Goal: Task Accomplishment & Management: Use online tool/utility

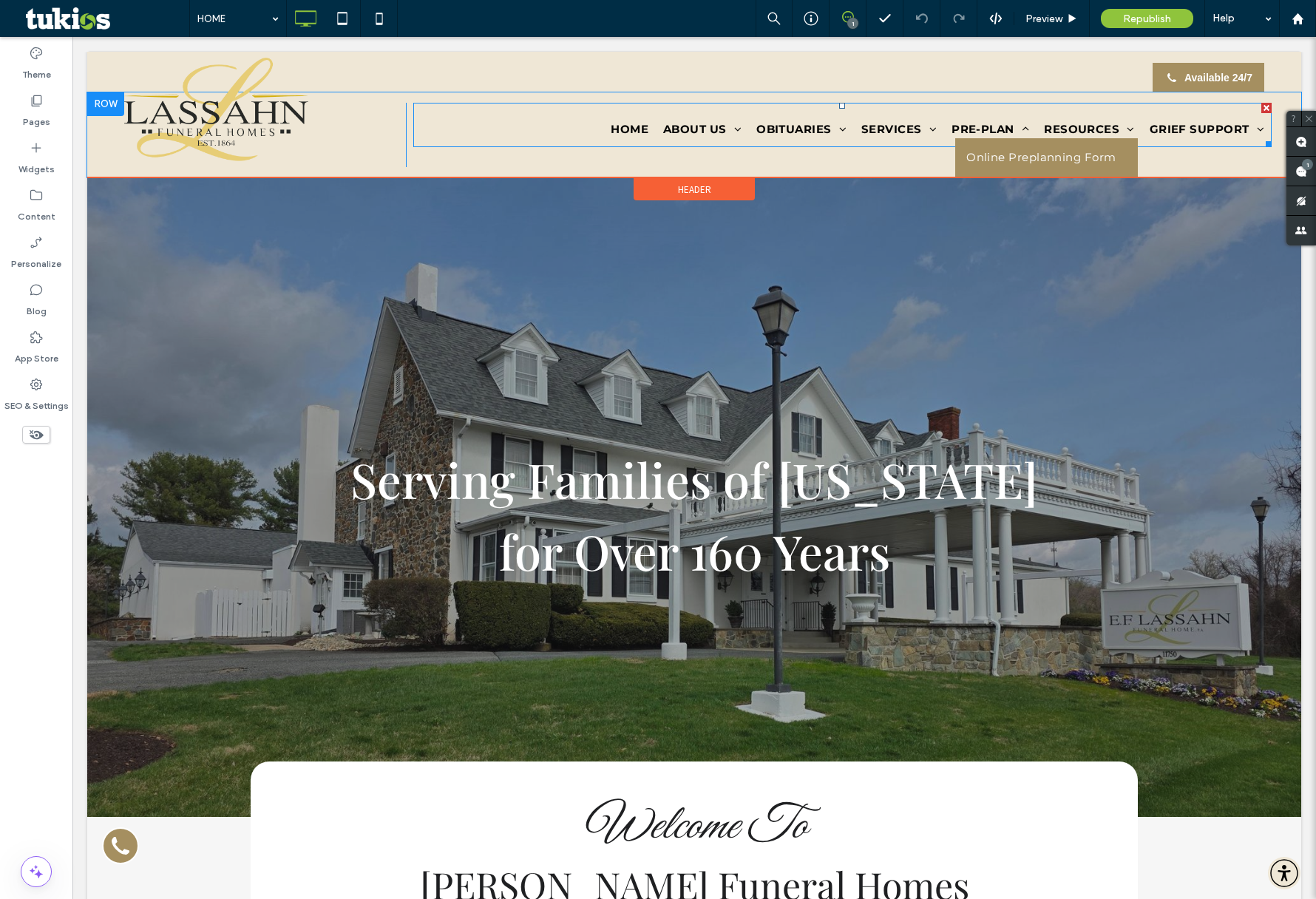
click at [1008, 152] on span "Online Preplanning Form" at bounding box center [1041, 158] width 150 height 17
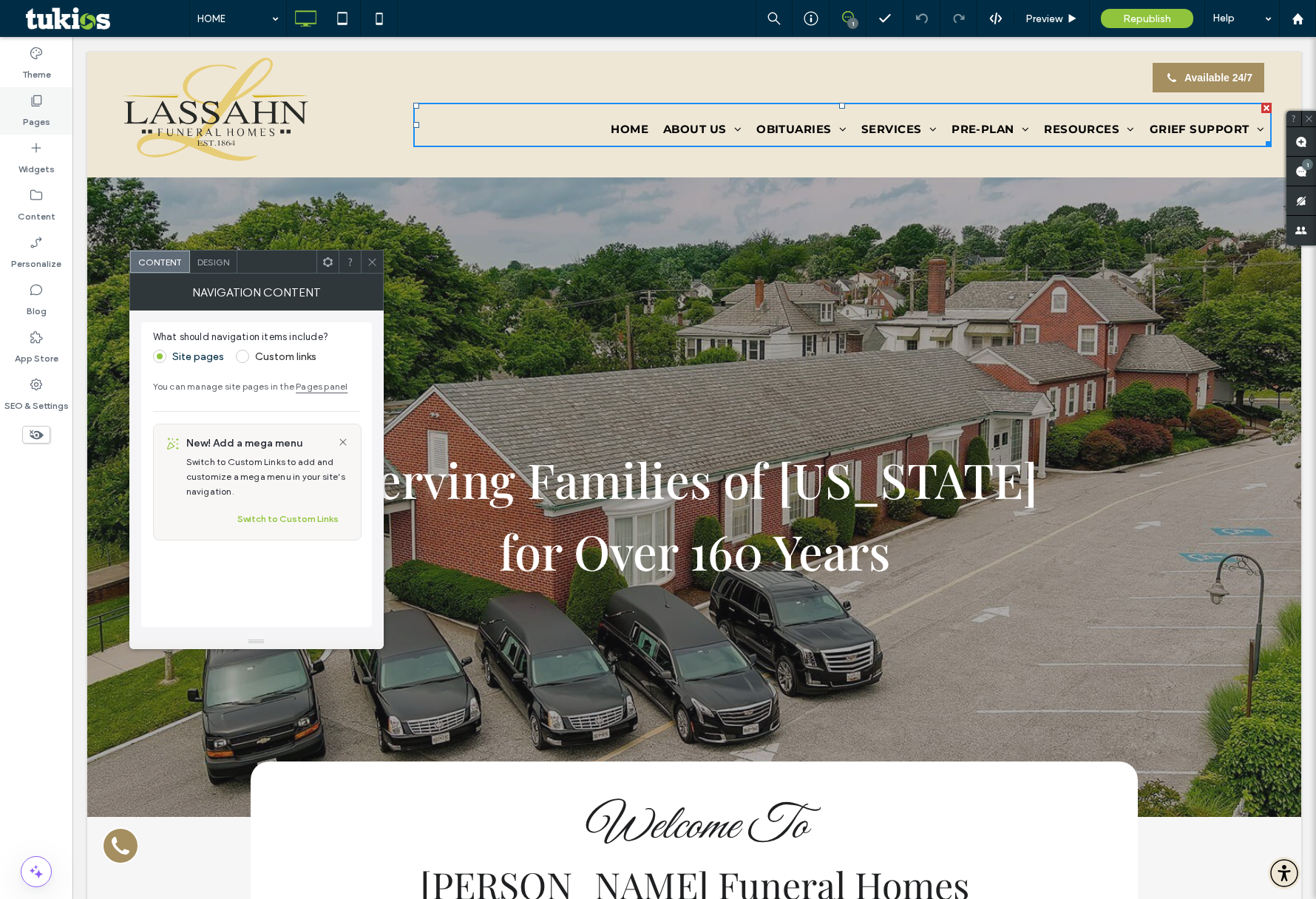
click at [36, 114] on label "Pages" at bounding box center [37, 118] width 28 height 21
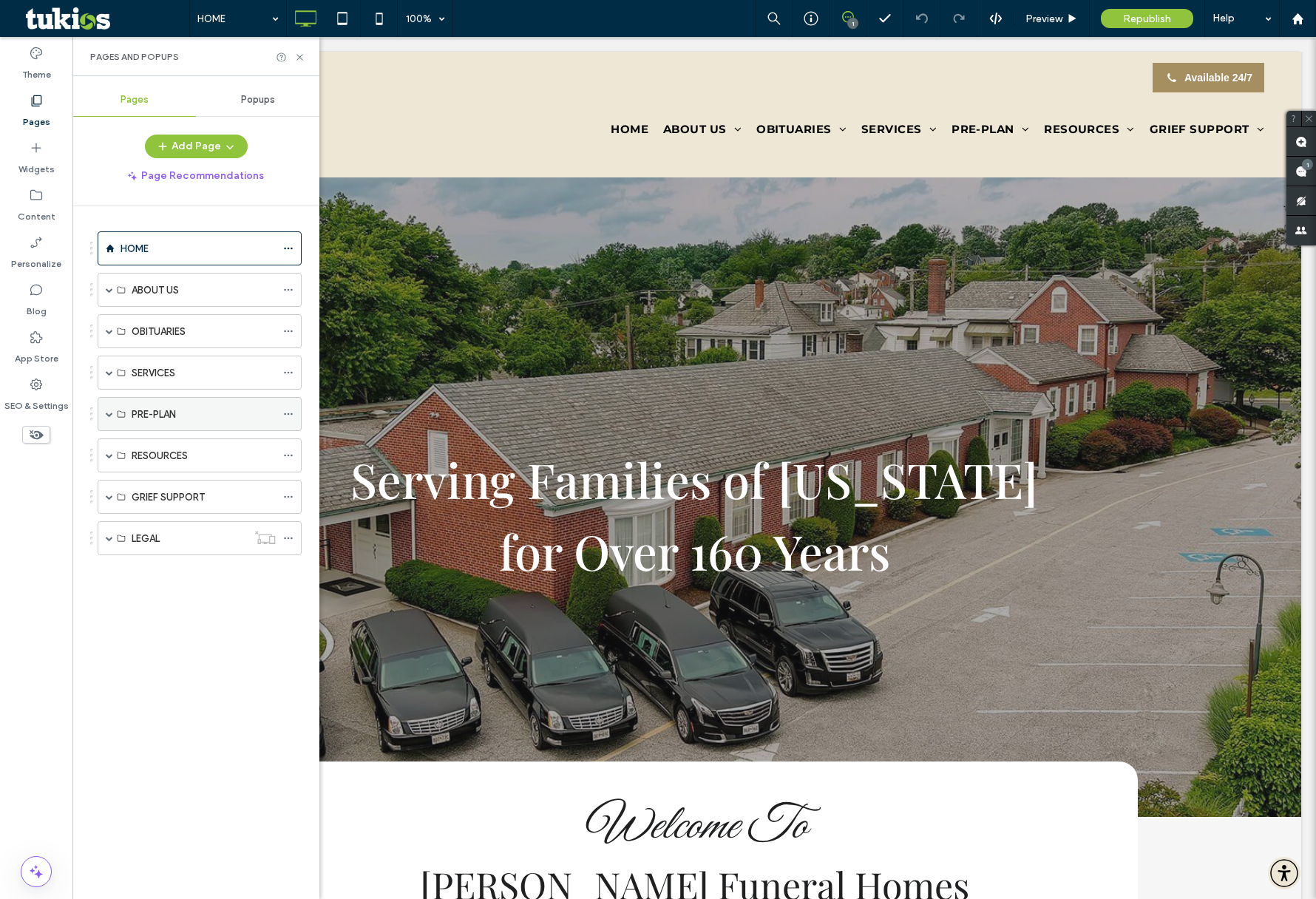
click at [171, 416] on label "PRE-PLAN" at bounding box center [153, 414] width 44 height 26
click at [110, 418] on span at bounding box center [109, 414] width 8 height 33
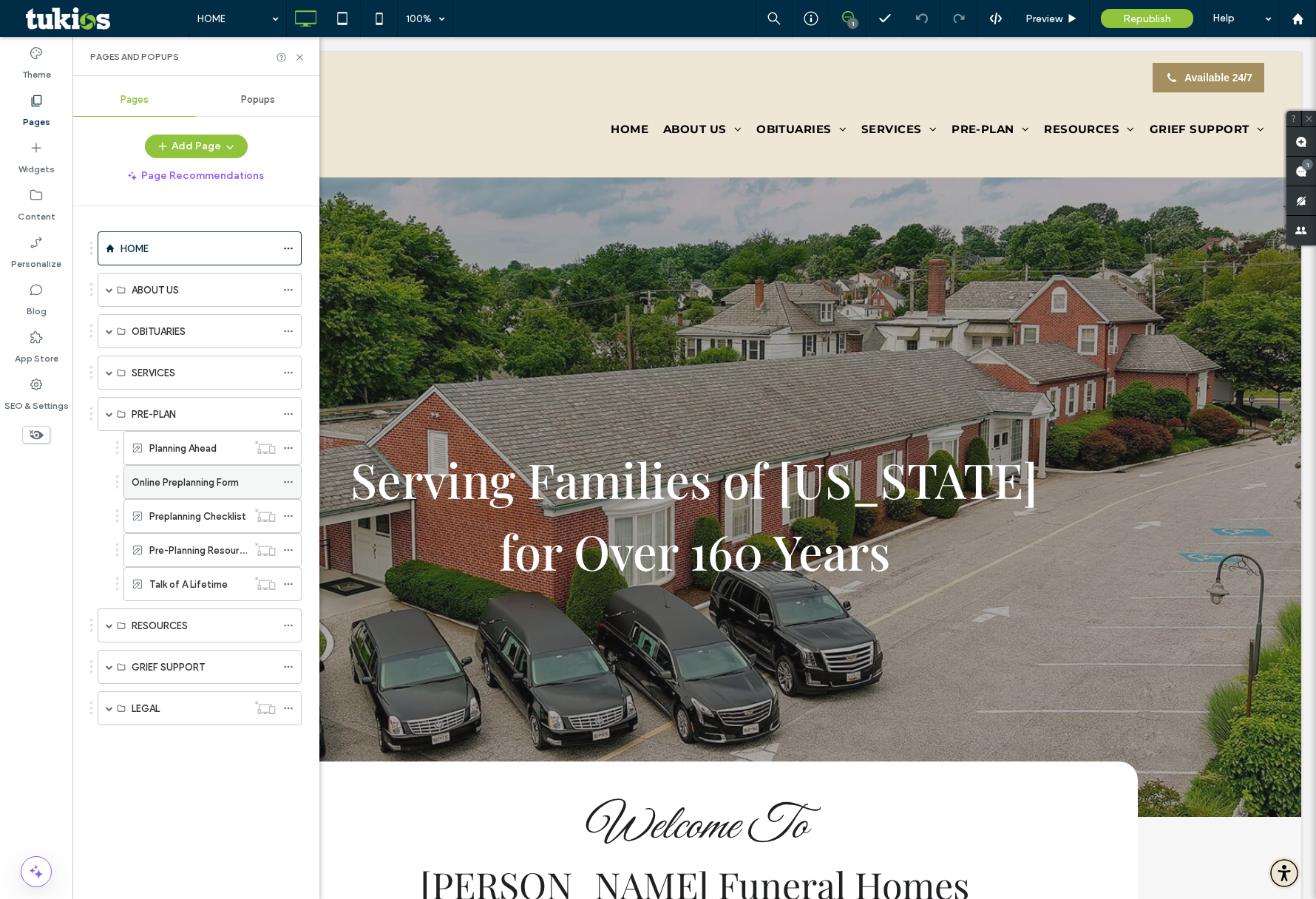
click at [195, 475] on label "Online Preplanning Form" at bounding box center [185, 482] width 107 height 26
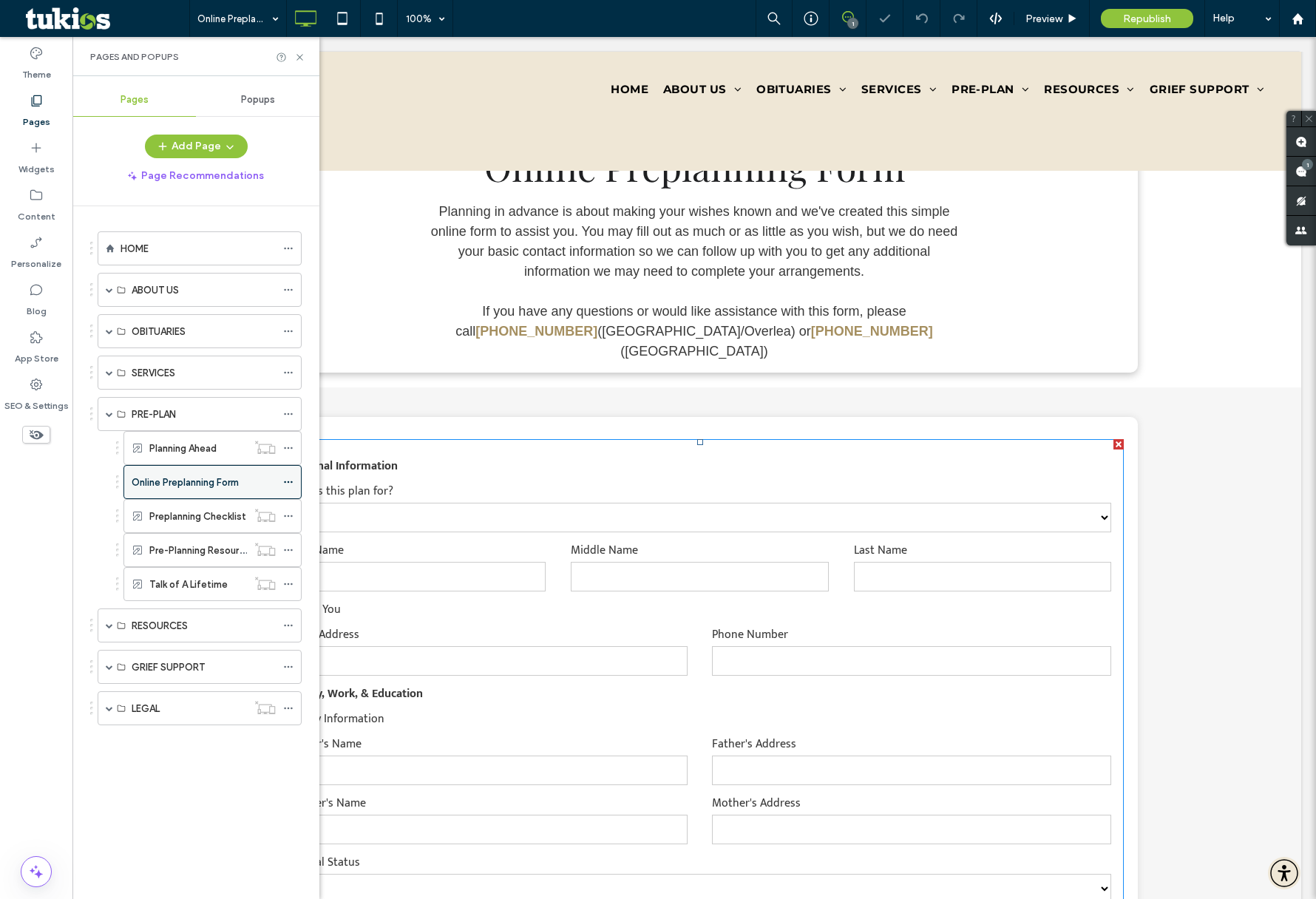
scroll to position [516, 0]
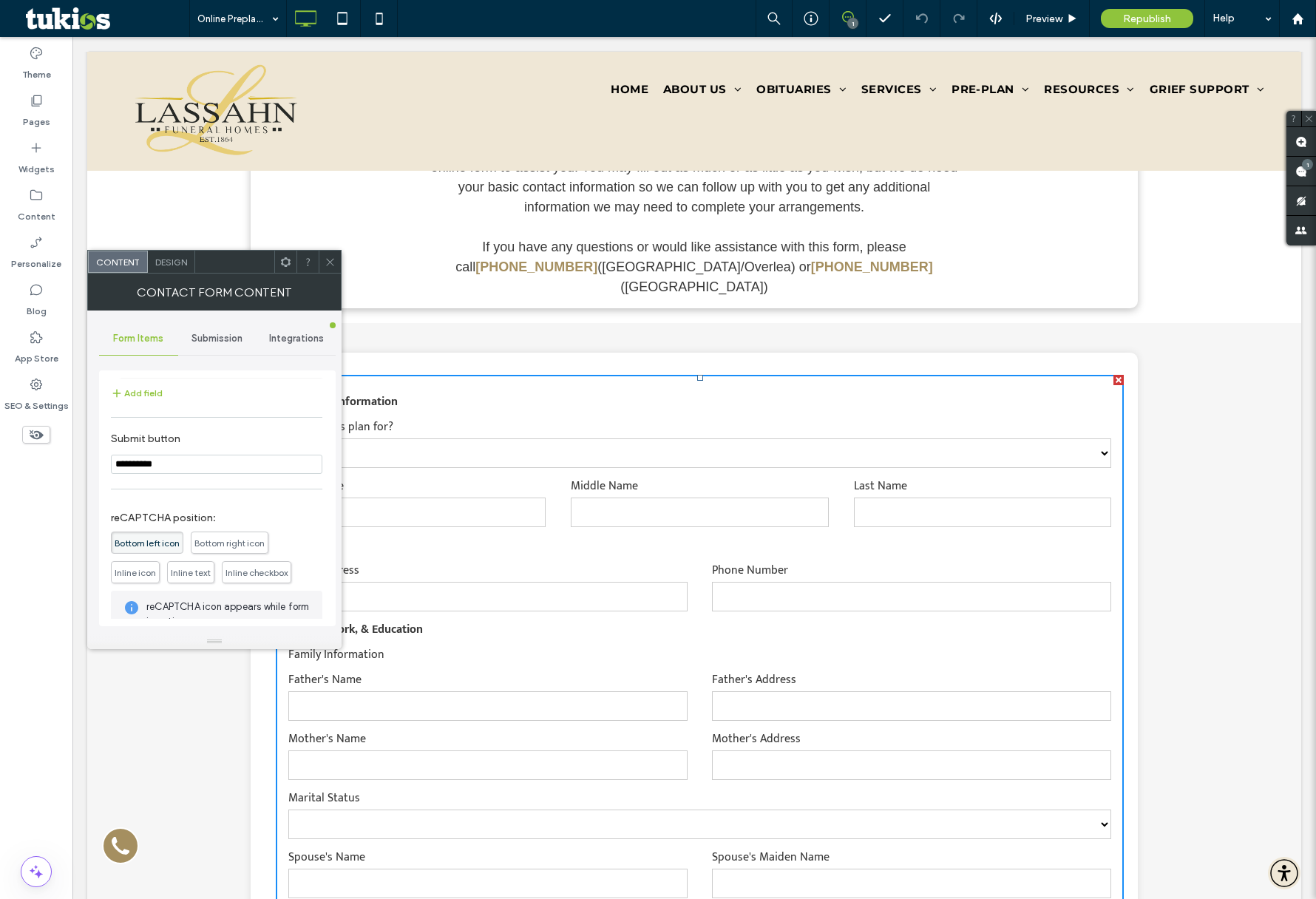
scroll to position [2069, 0]
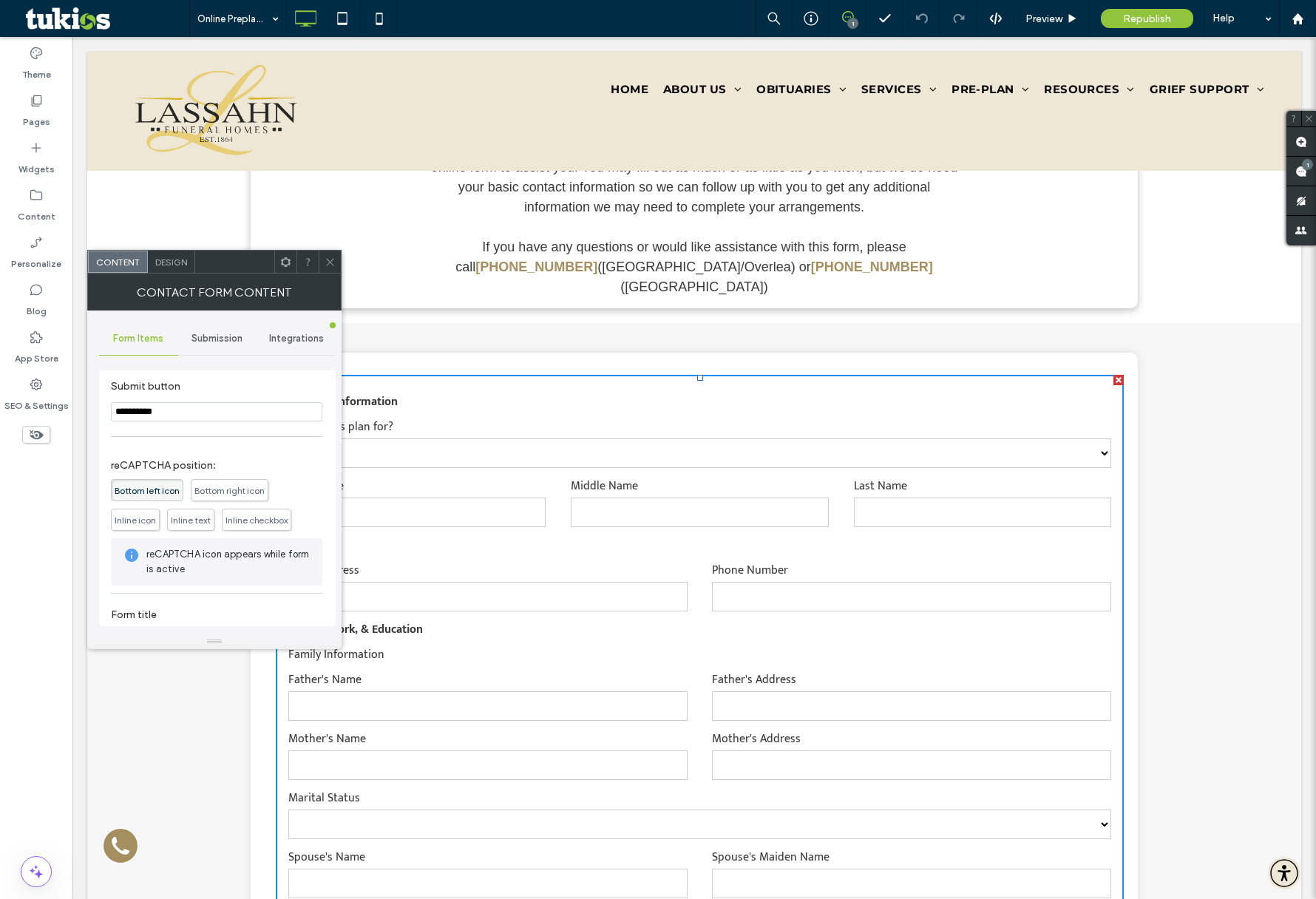
click at [213, 343] on span "Submission" at bounding box center [217, 339] width 51 height 12
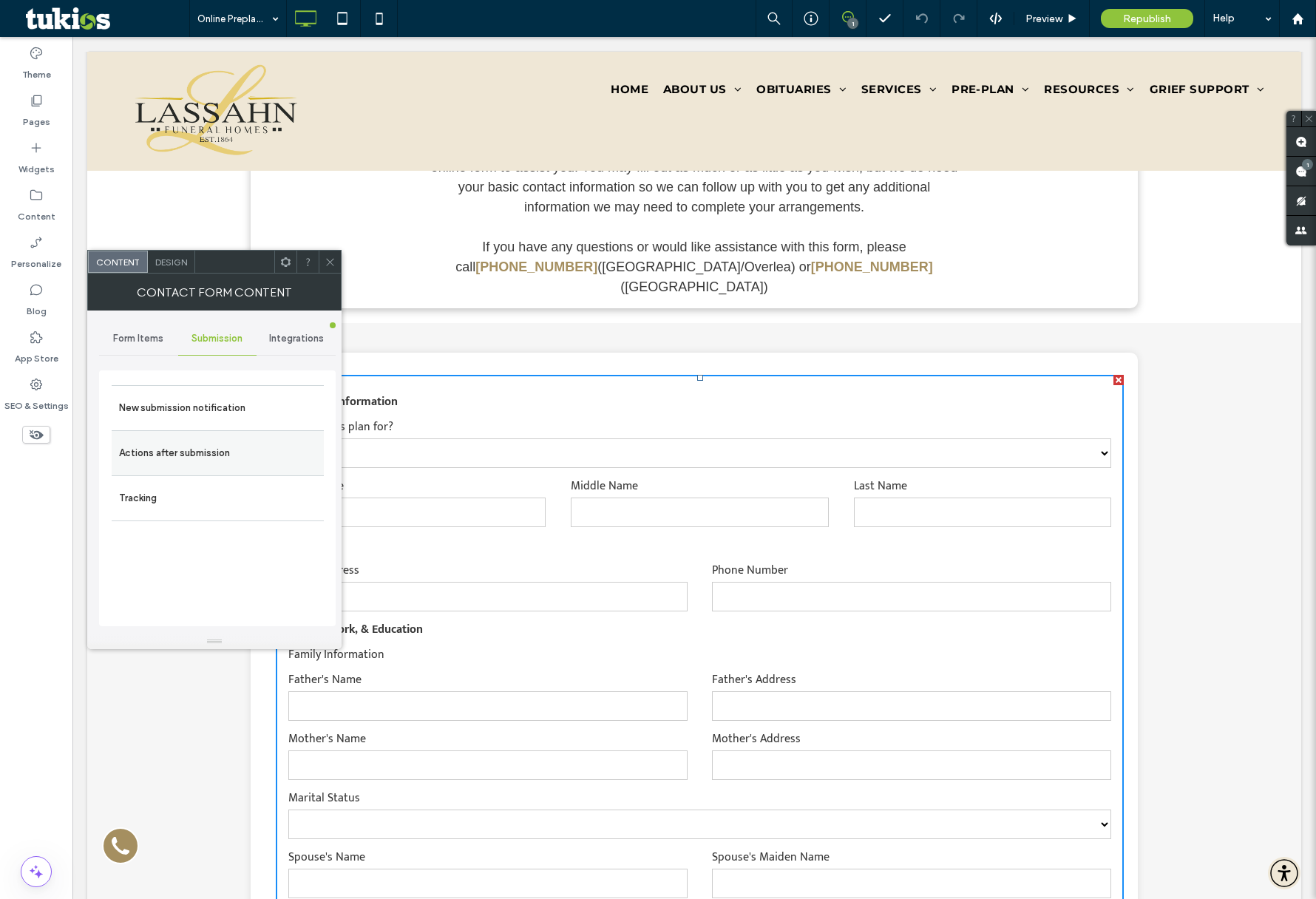
click at [187, 449] on label "Actions after submission" at bounding box center [218, 453] width 197 height 29
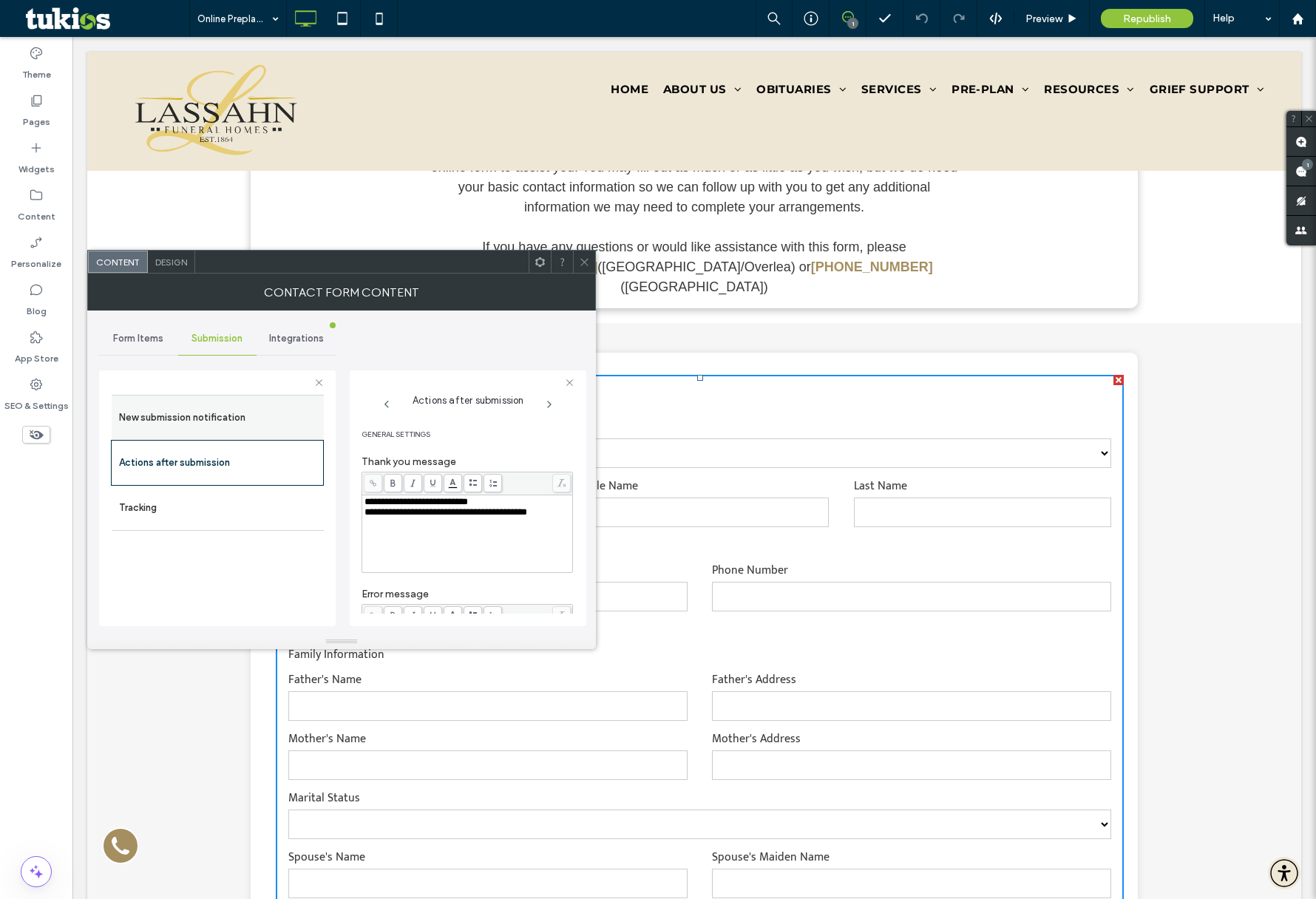
click at [204, 416] on label "New submission notification" at bounding box center [218, 418] width 197 height 29
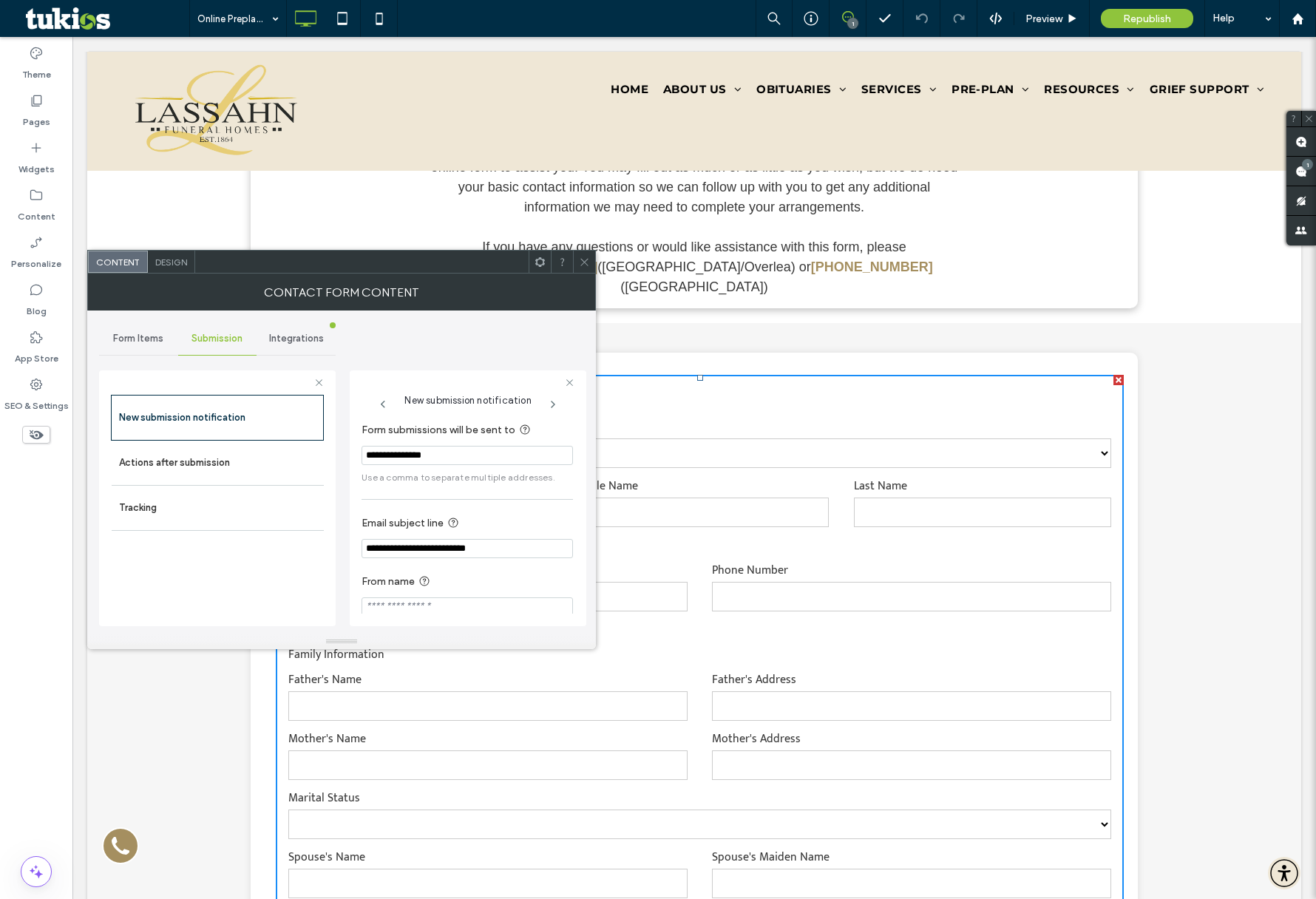
scroll to position [10, 0]
click at [186, 516] on label "Tracking" at bounding box center [218, 507] width 197 height 29
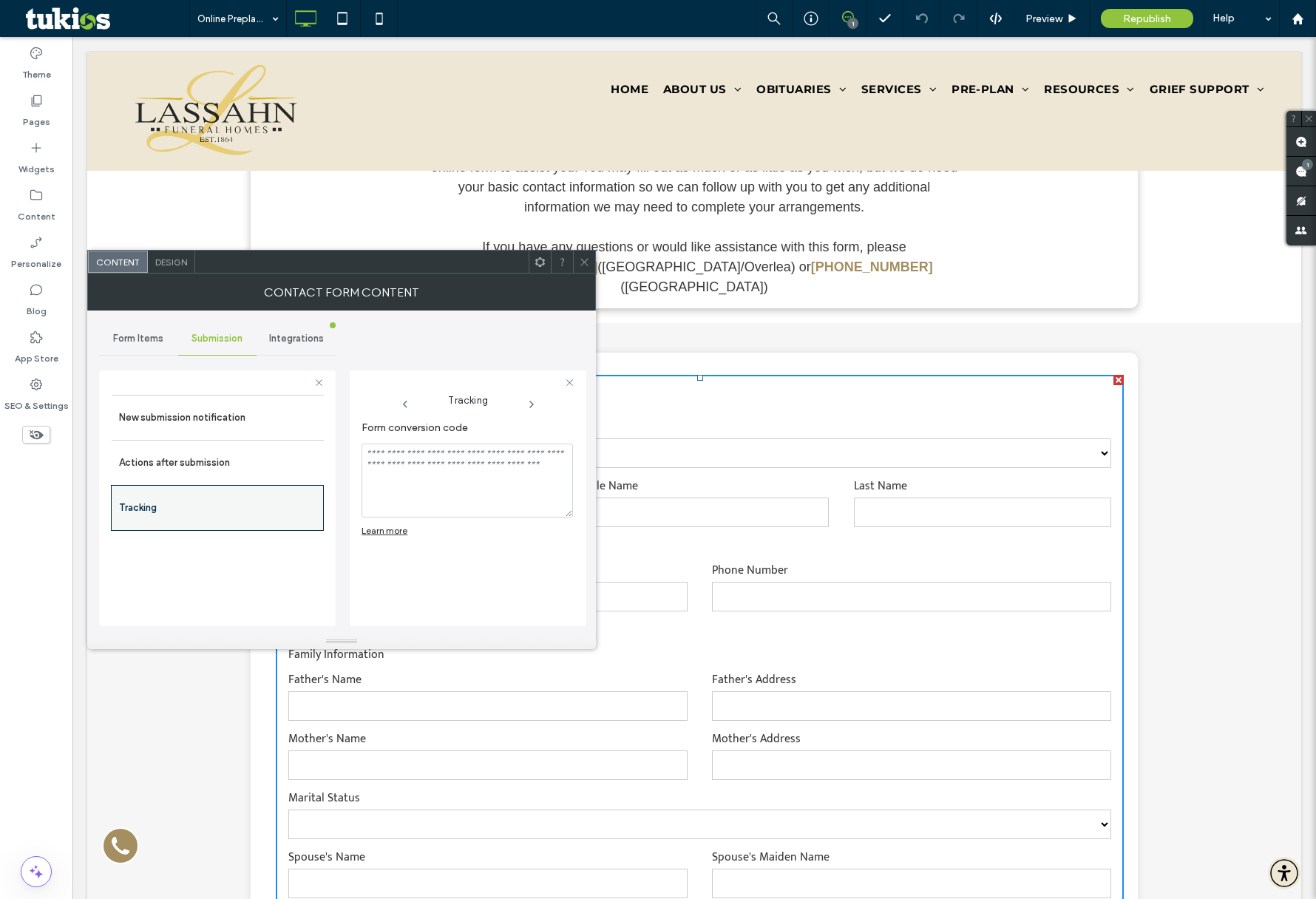
scroll to position [0, 0]
click at [190, 417] on label "New submission notification" at bounding box center [218, 418] width 197 height 29
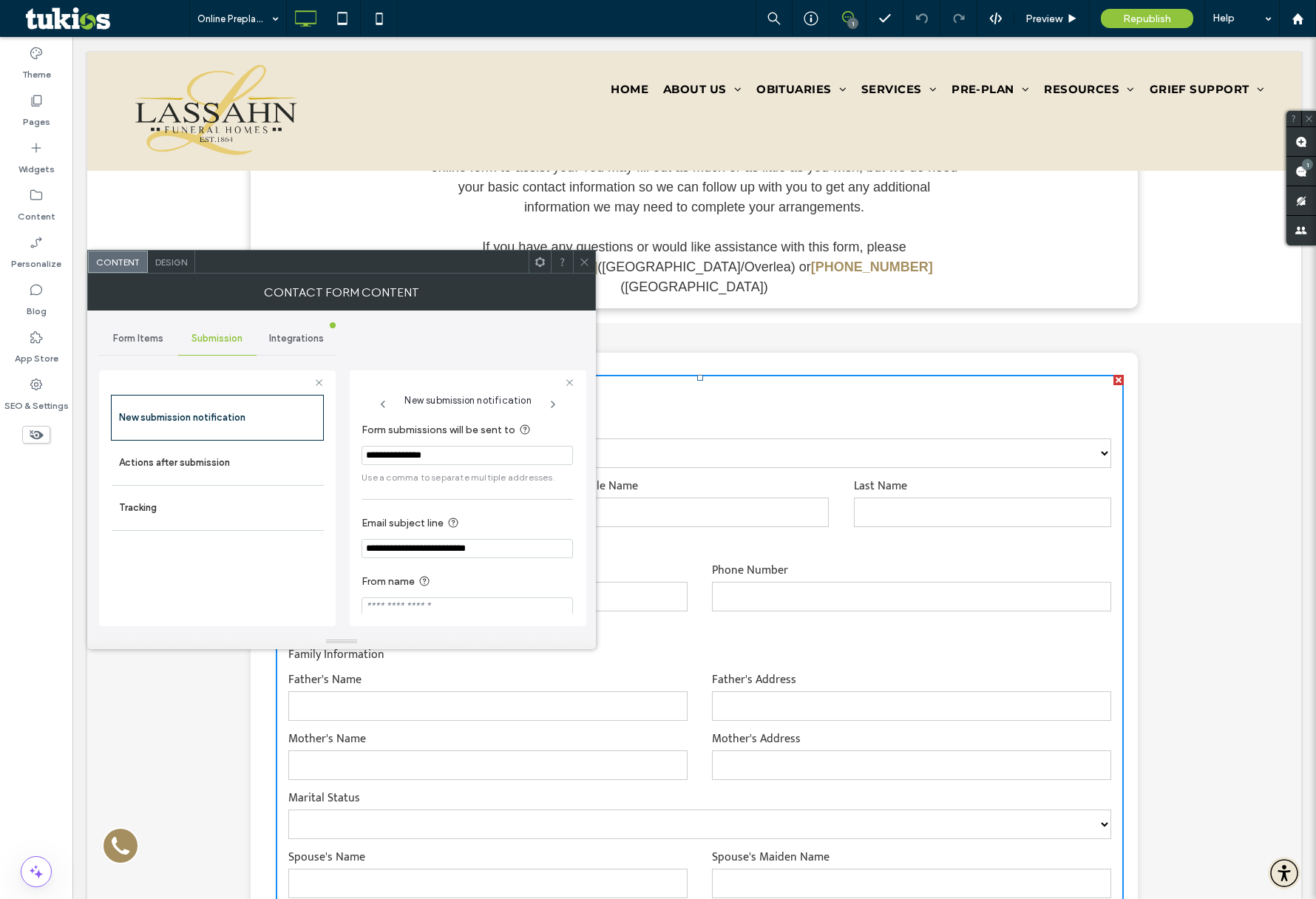
click at [301, 333] on span "Integrations" at bounding box center [296, 339] width 54 height 12
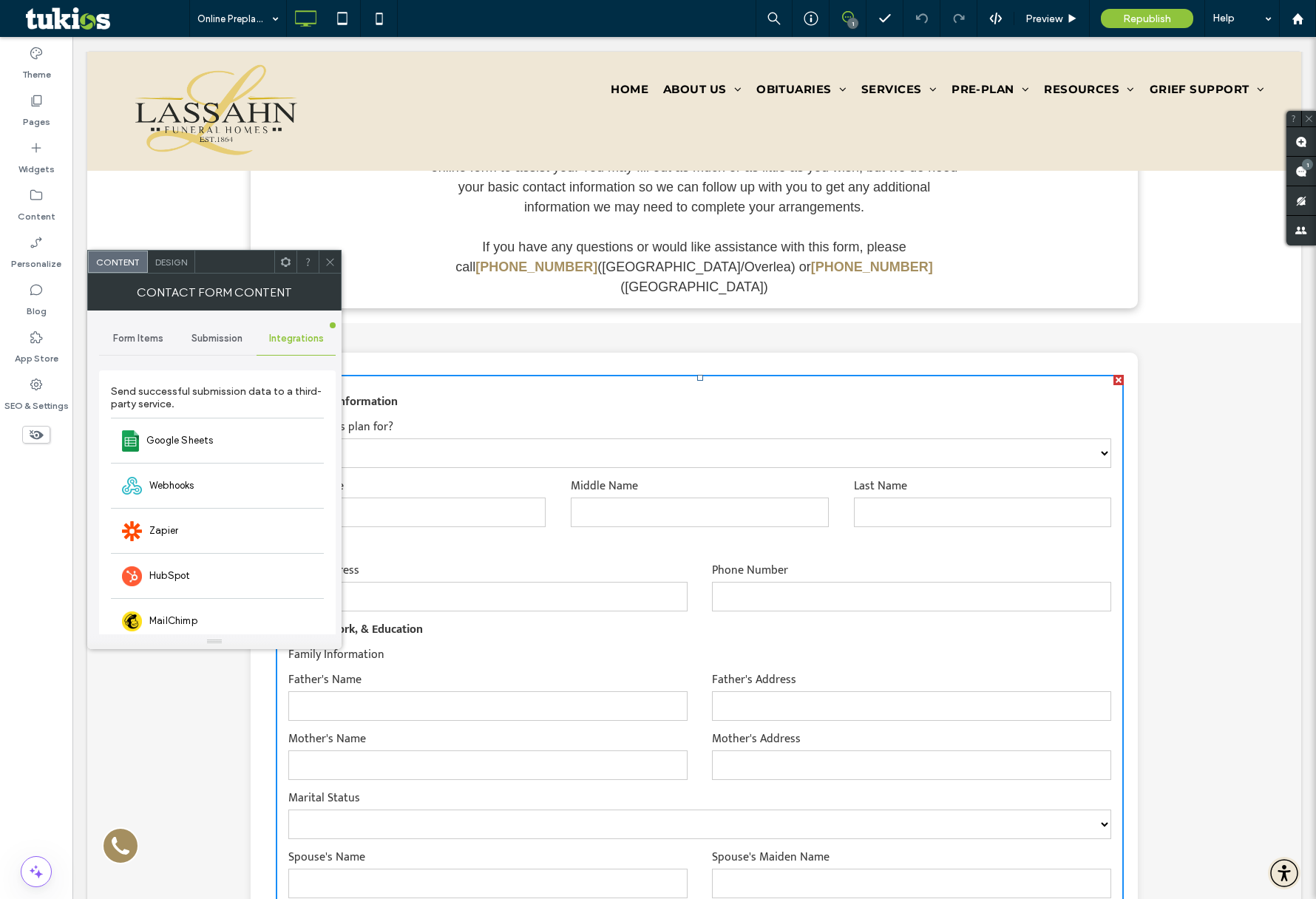
click at [209, 341] on span "Submission" at bounding box center [217, 339] width 51 height 12
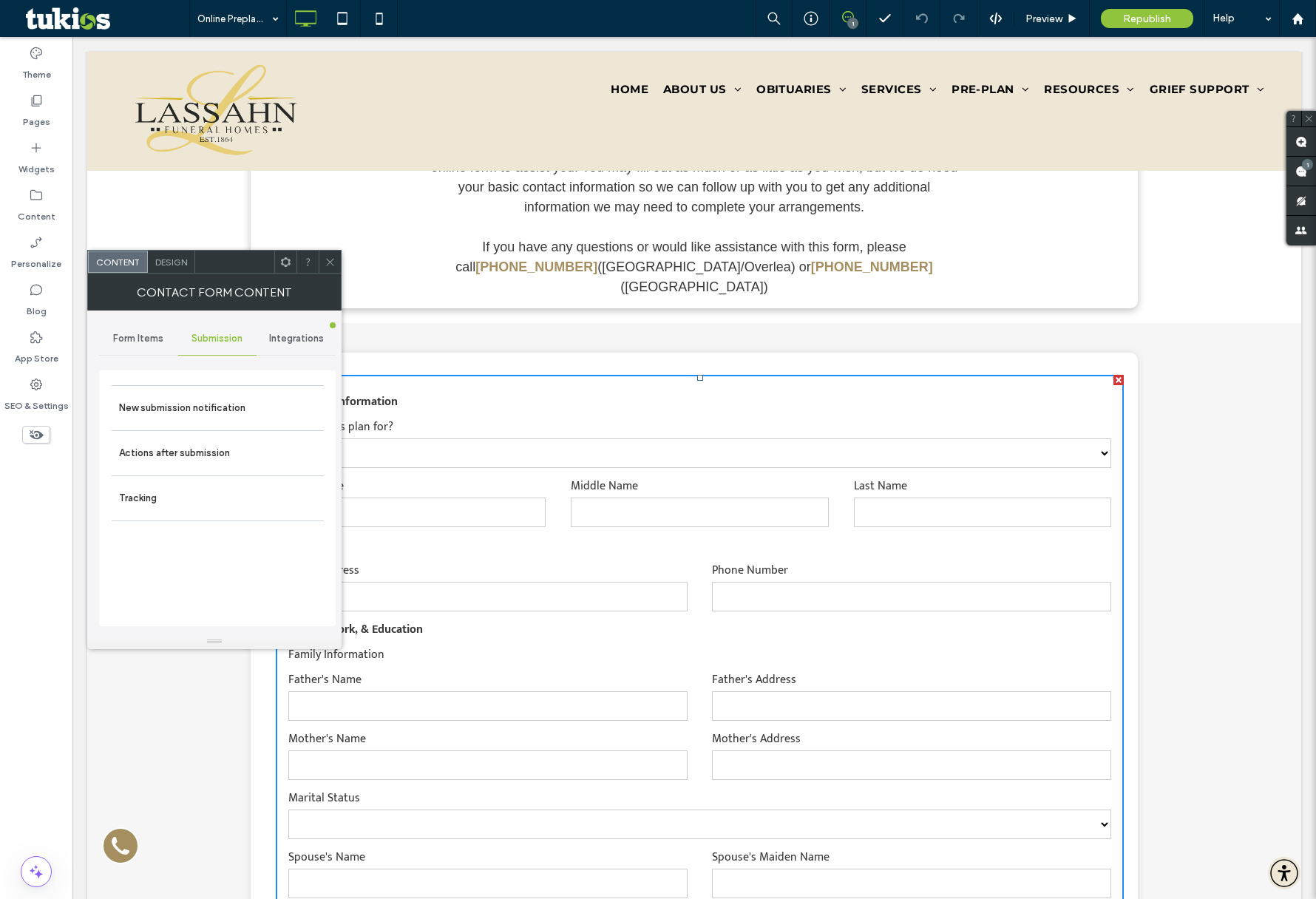
click at [136, 340] on span "Form Items" at bounding box center [138, 339] width 50 height 12
click at [333, 264] on use at bounding box center [329, 261] width 8 height 8
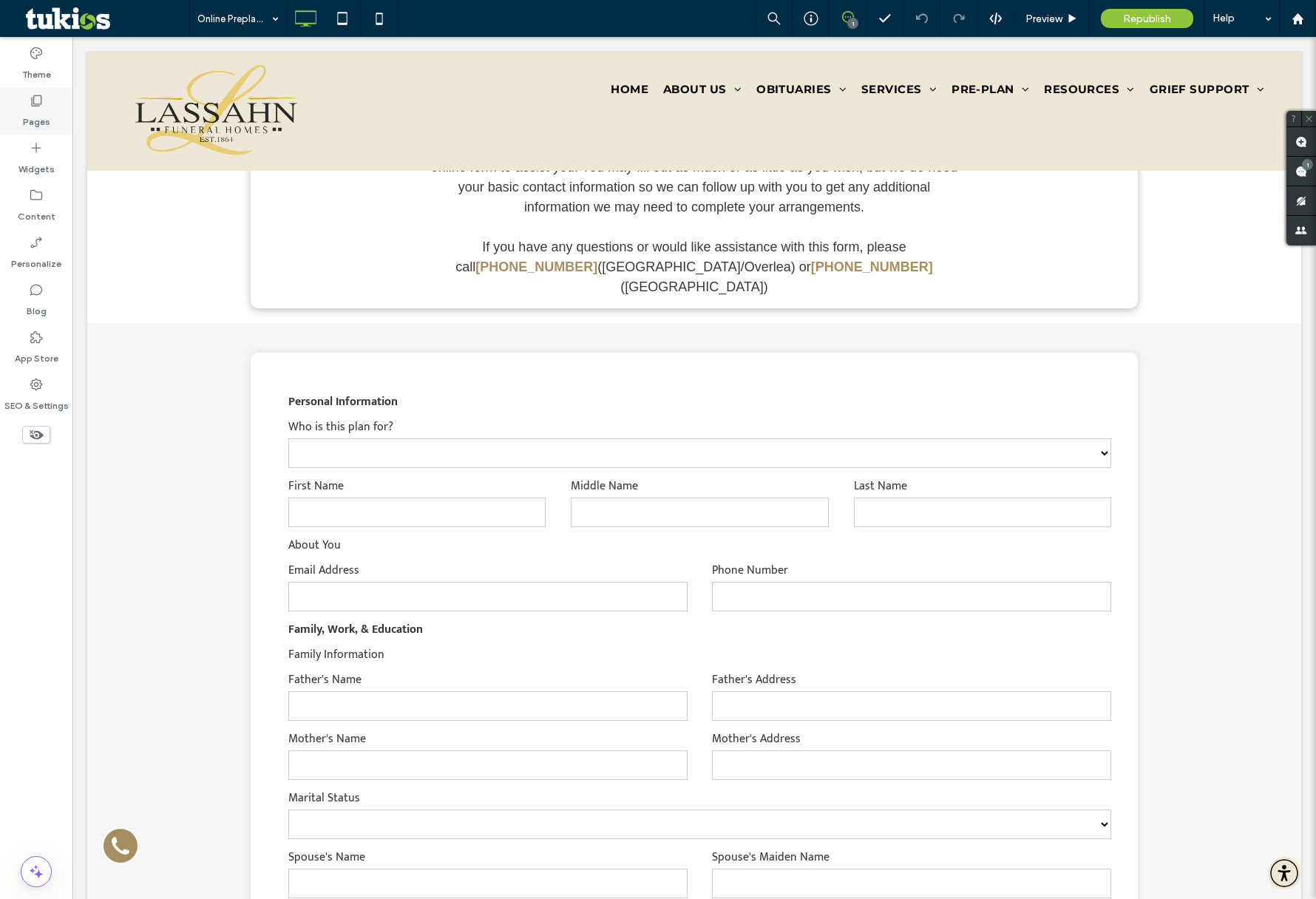
click at [19, 126] on div "Pages" at bounding box center [36, 111] width 73 height 48
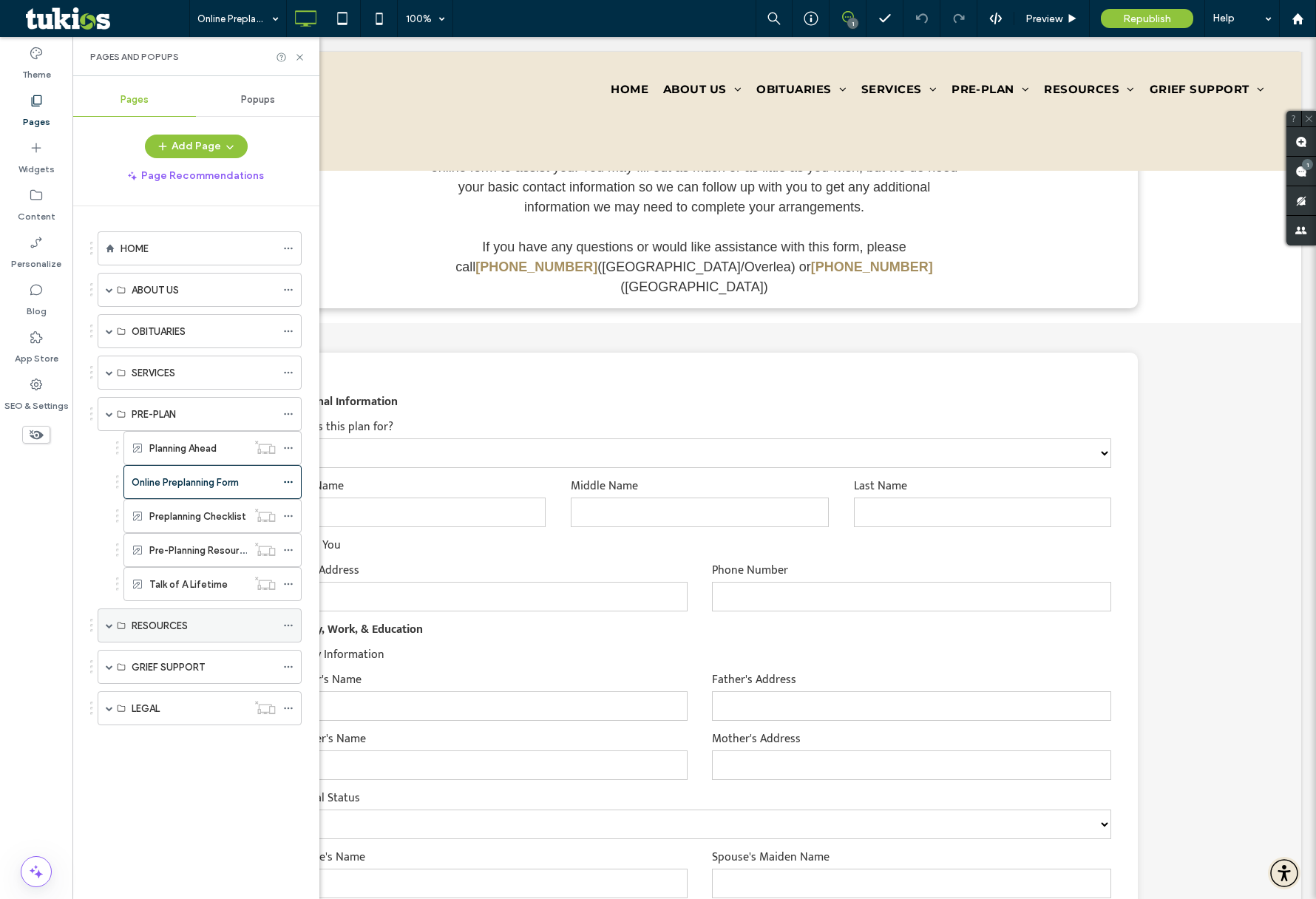
click at [151, 615] on label "RESOURCES" at bounding box center [159, 626] width 56 height 26
click at [107, 622] on span at bounding box center [109, 625] width 8 height 8
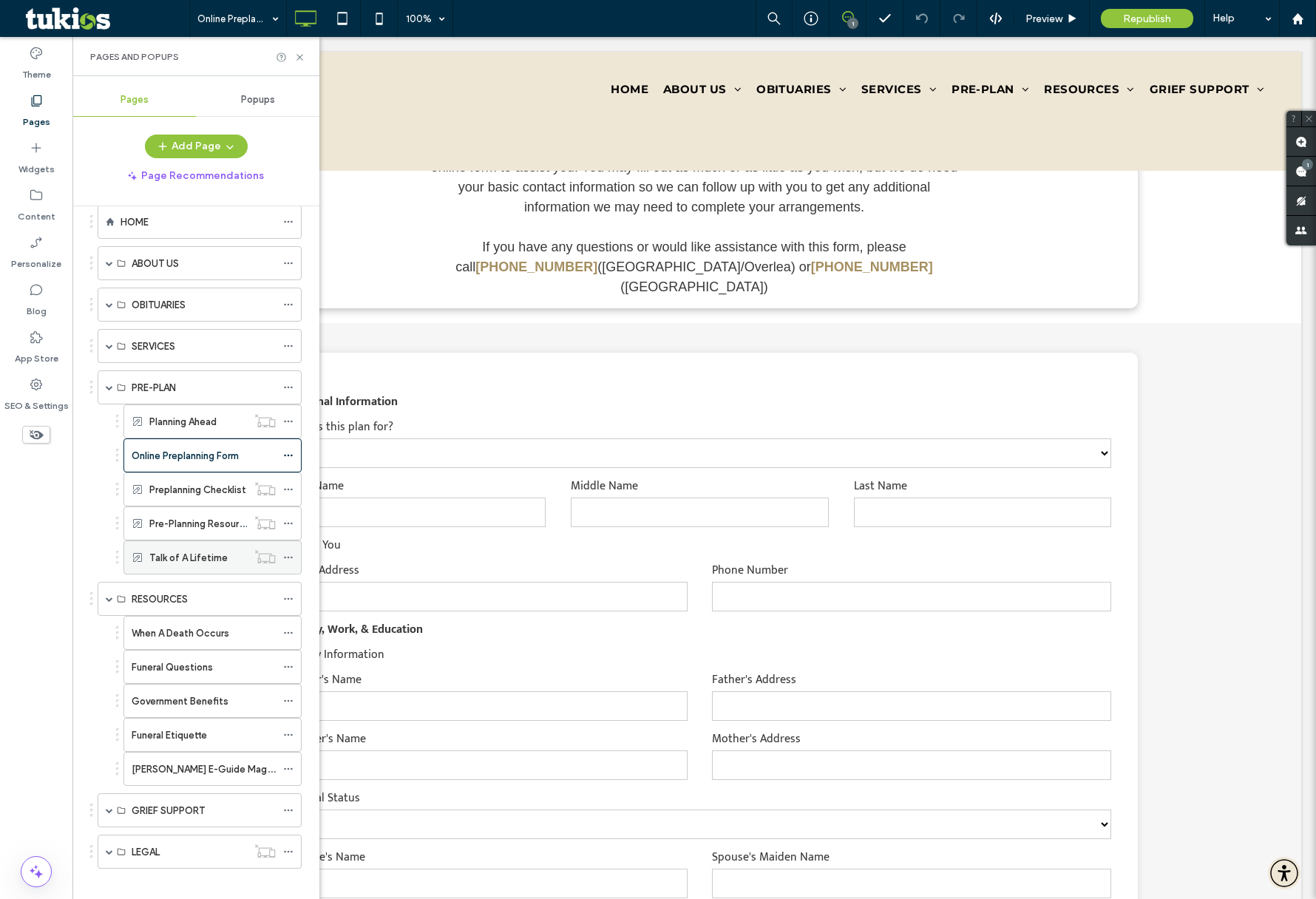
scroll to position [25, 0]
click at [112, 263] on span at bounding box center [109, 265] width 8 height 8
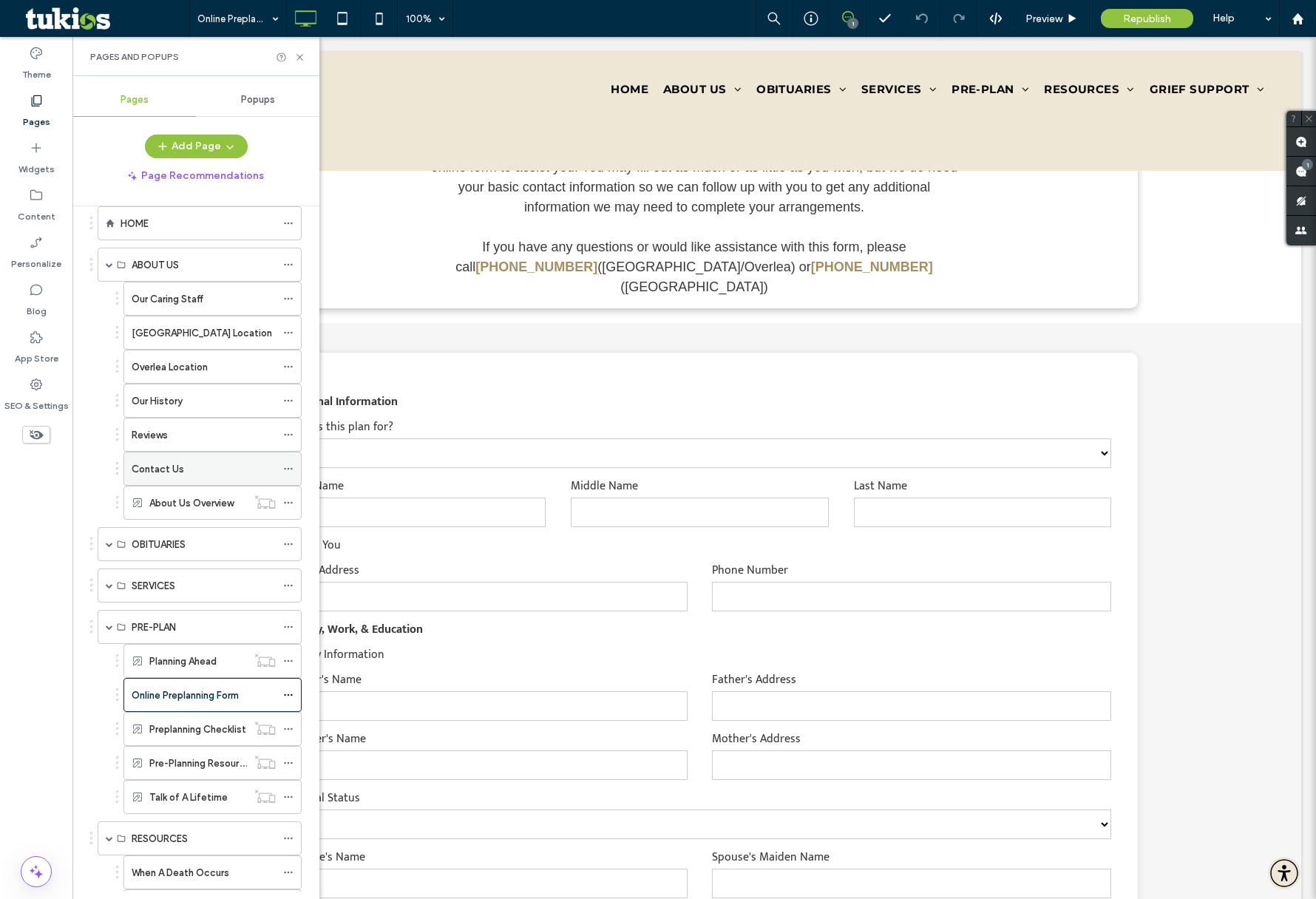
click at [166, 457] on label "Contact Us" at bounding box center [157, 469] width 53 height 26
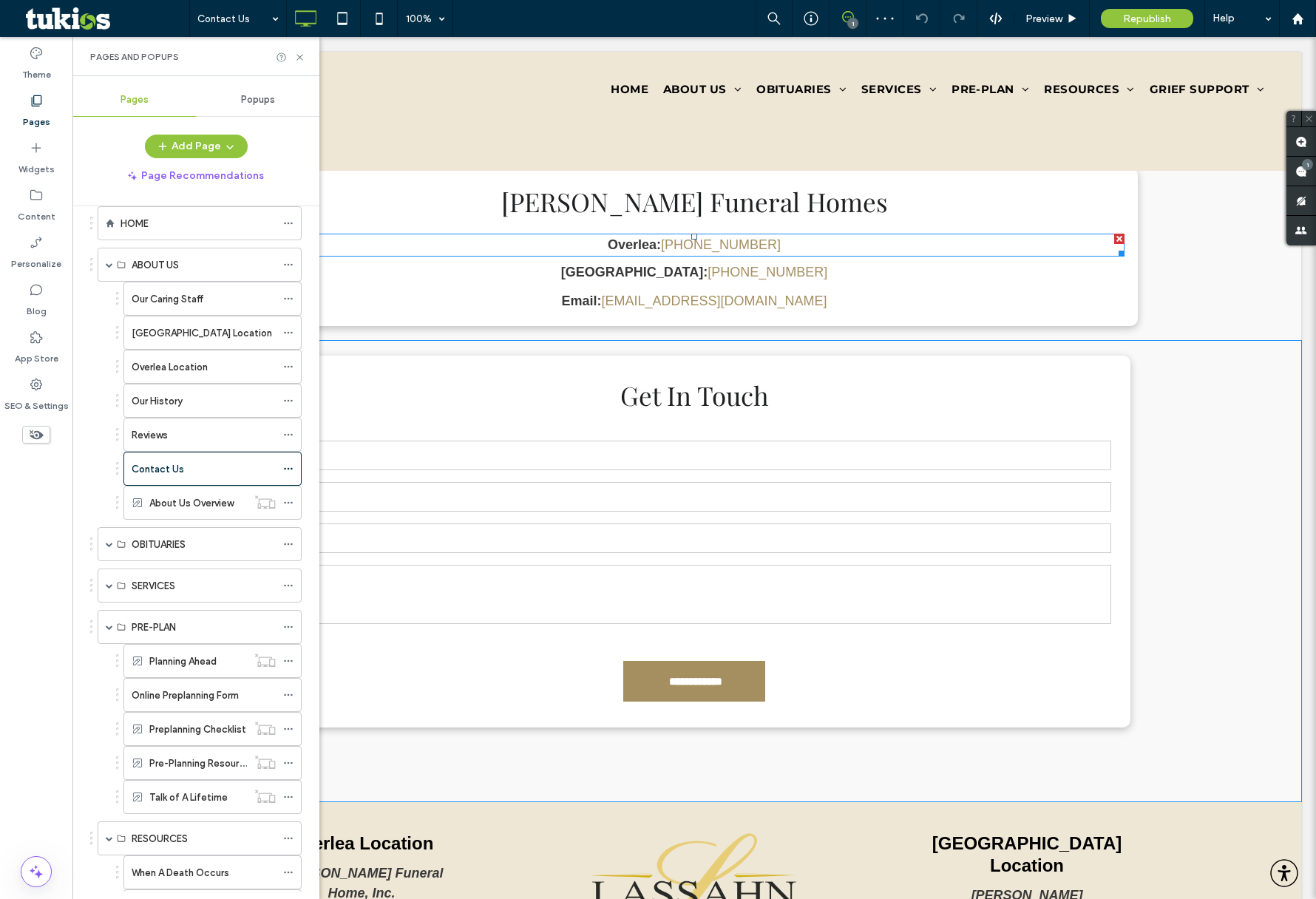
scroll to position [614, 0]
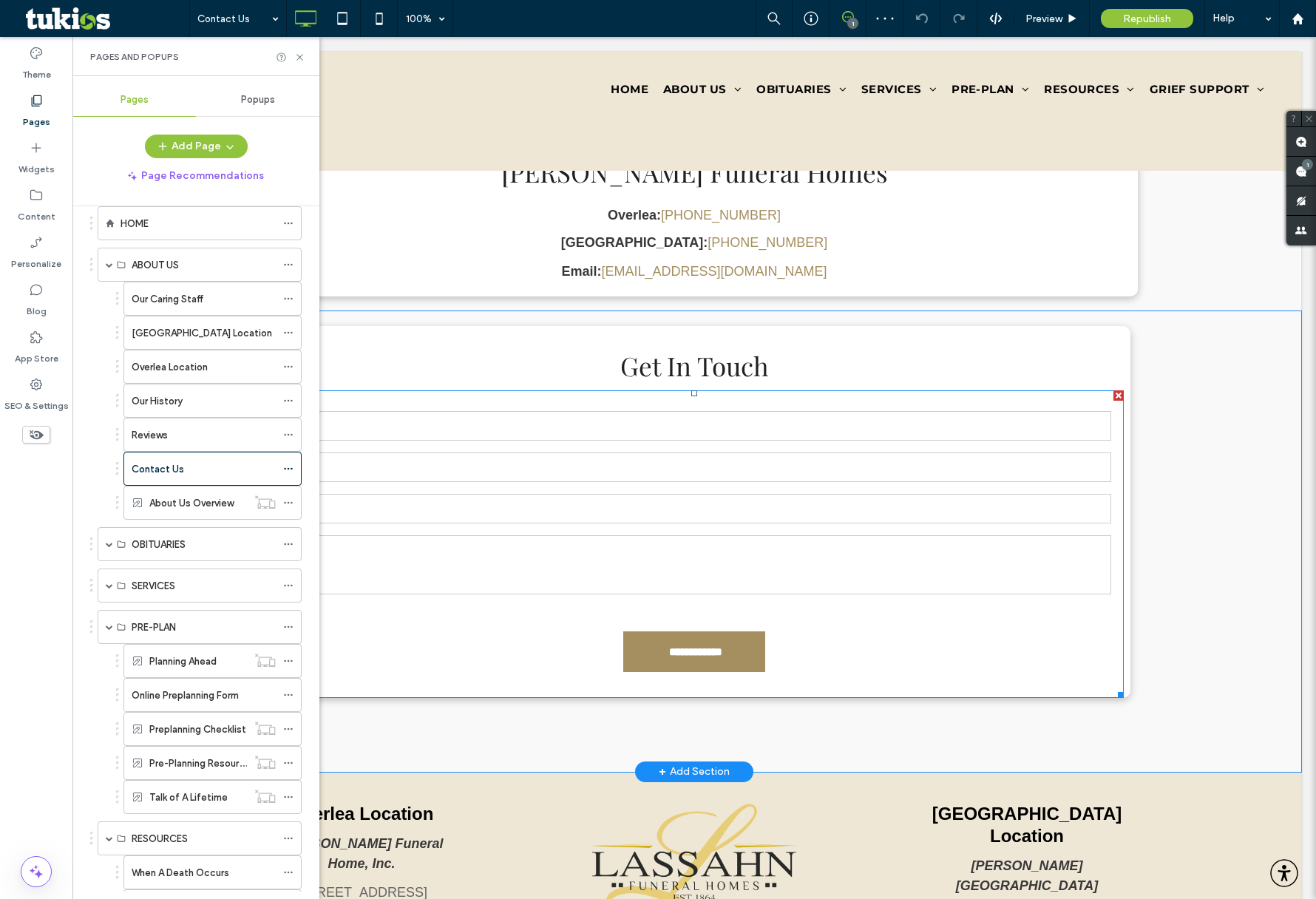
click at [579, 391] on form "**********" at bounding box center [694, 545] width 859 height 308
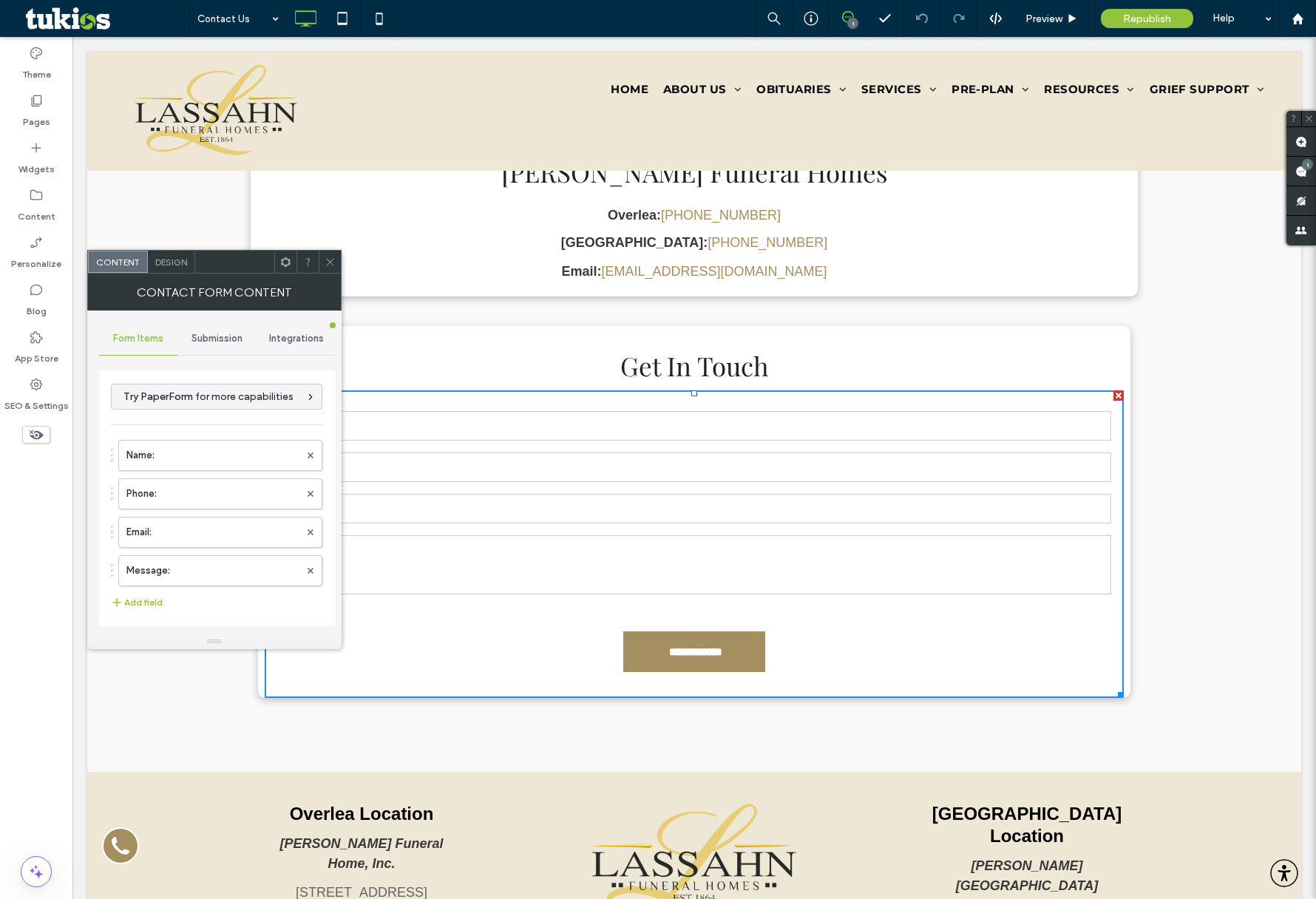
click at [536, 326] on div "**********" at bounding box center [693, 512] width 872 height 372
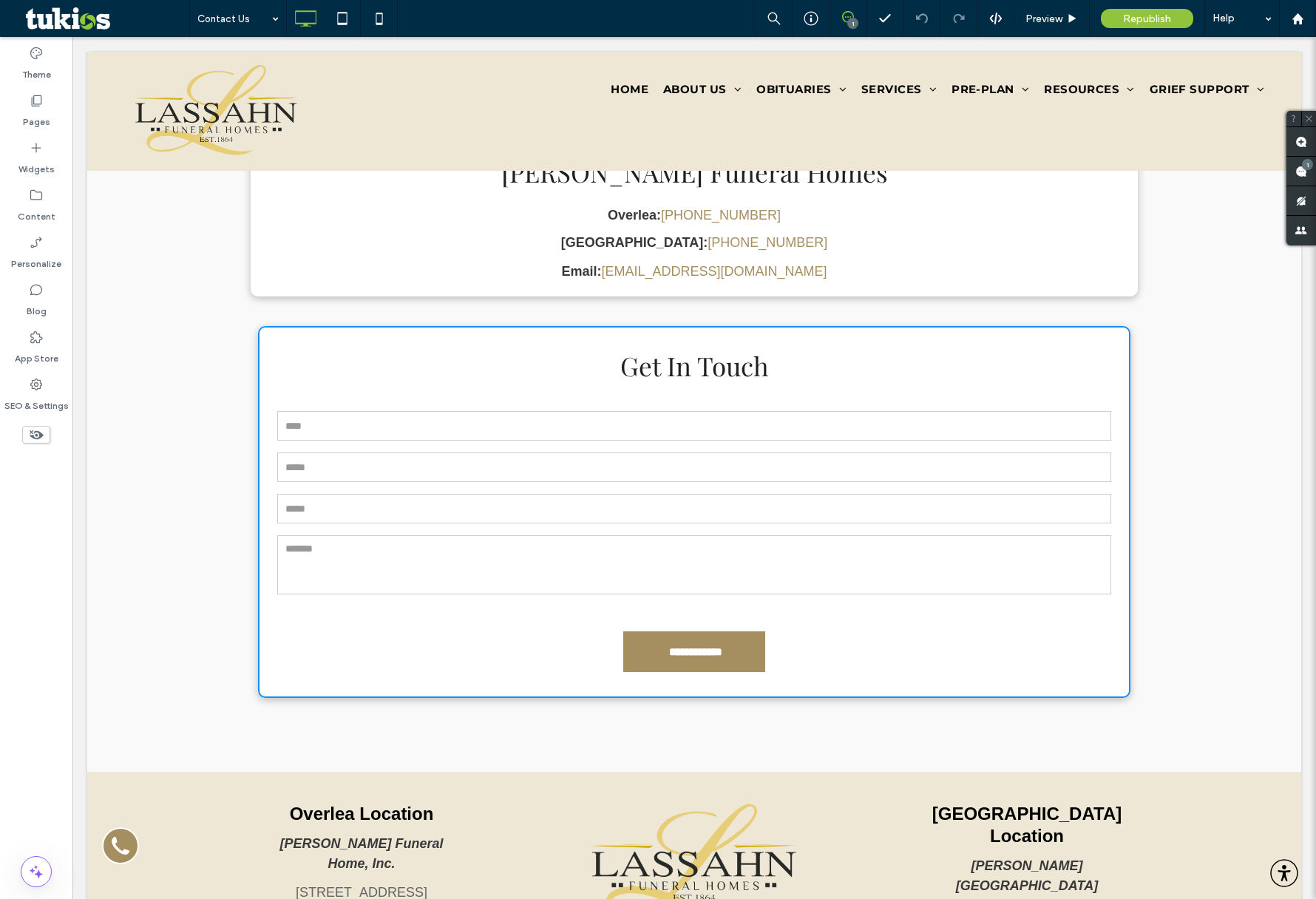
click at [166, 376] on div "**********" at bounding box center [694, 541] width 1214 height 461
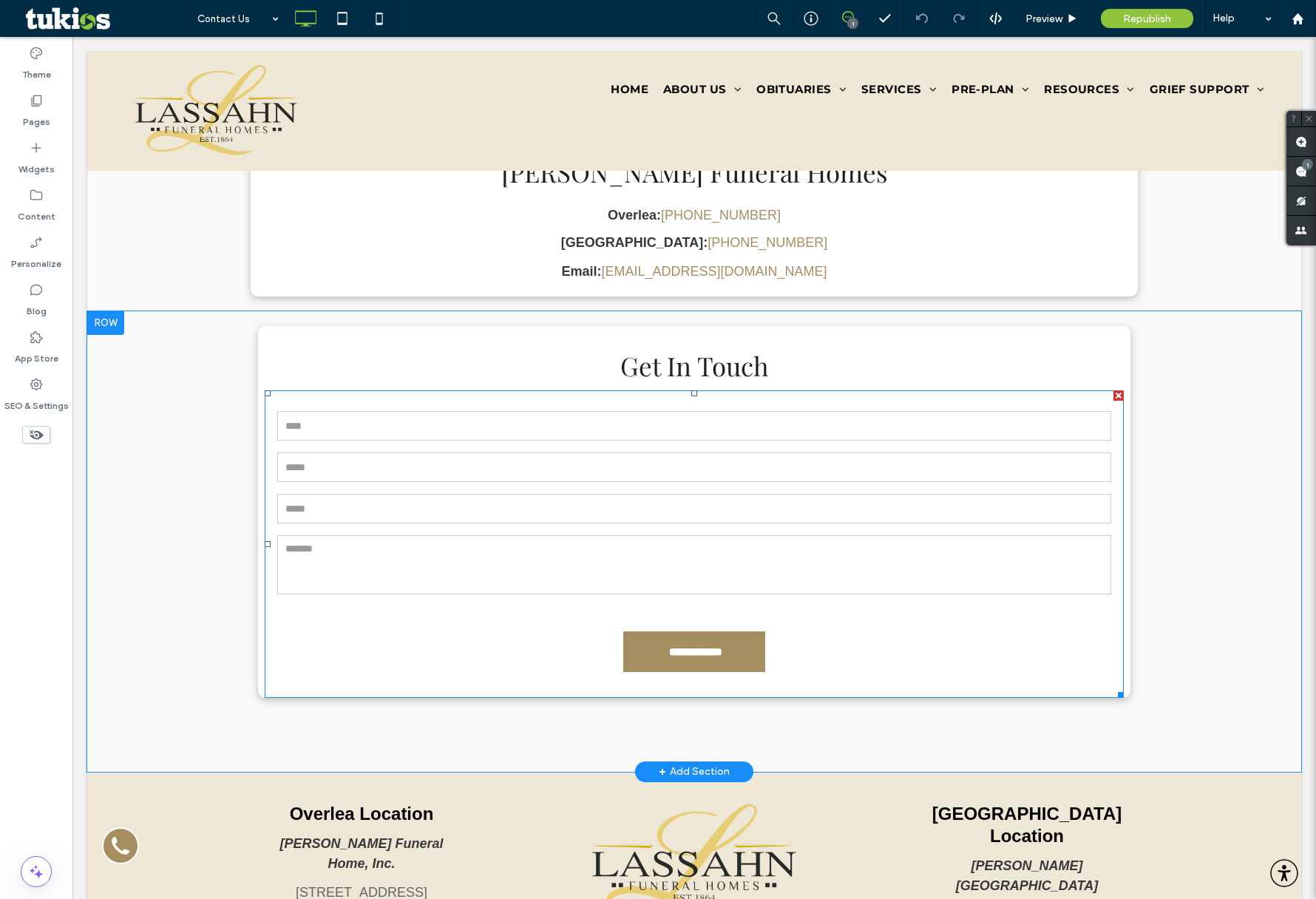
click at [560, 391] on form "**********" at bounding box center [694, 545] width 859 height 308
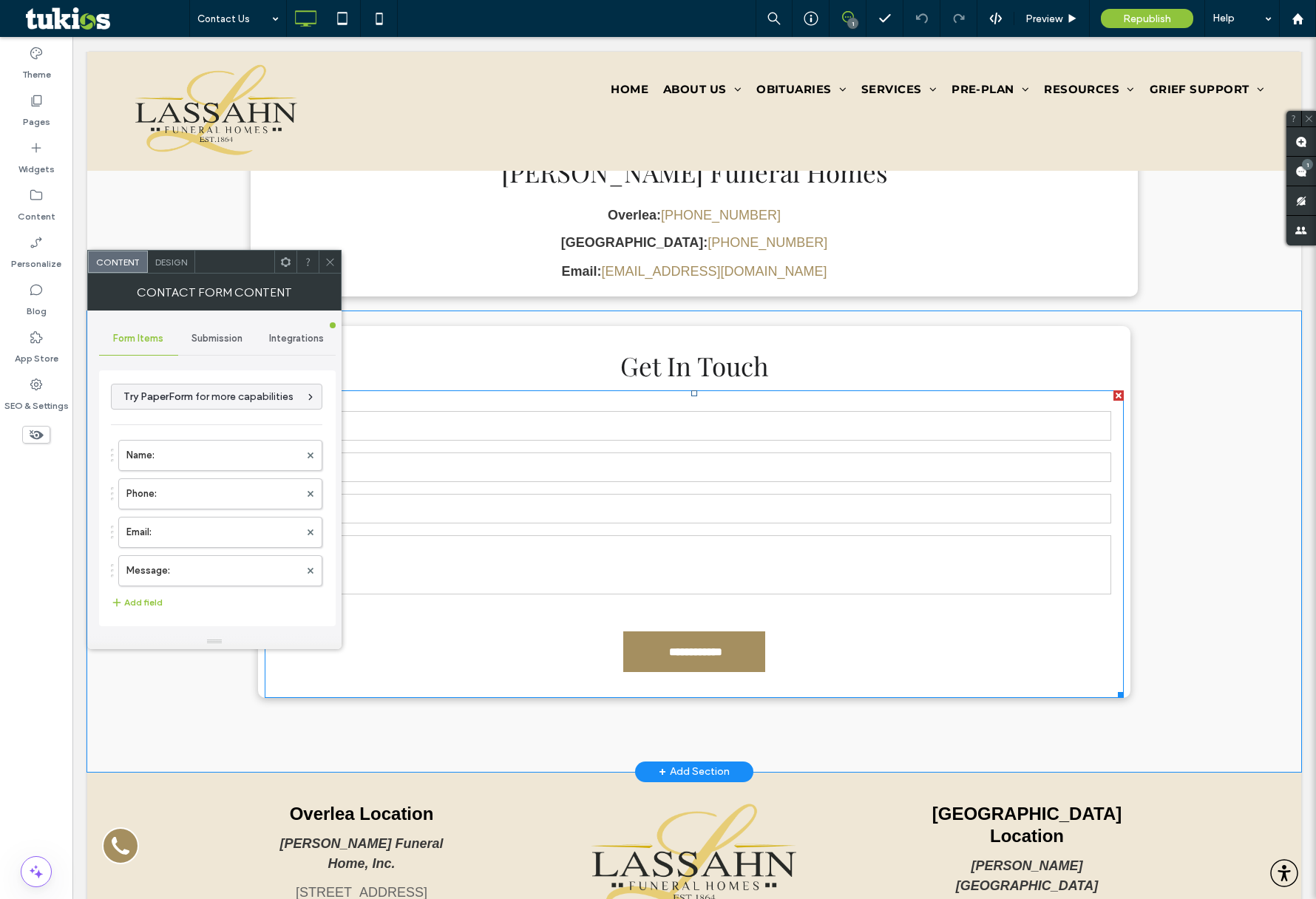
type input "**********"
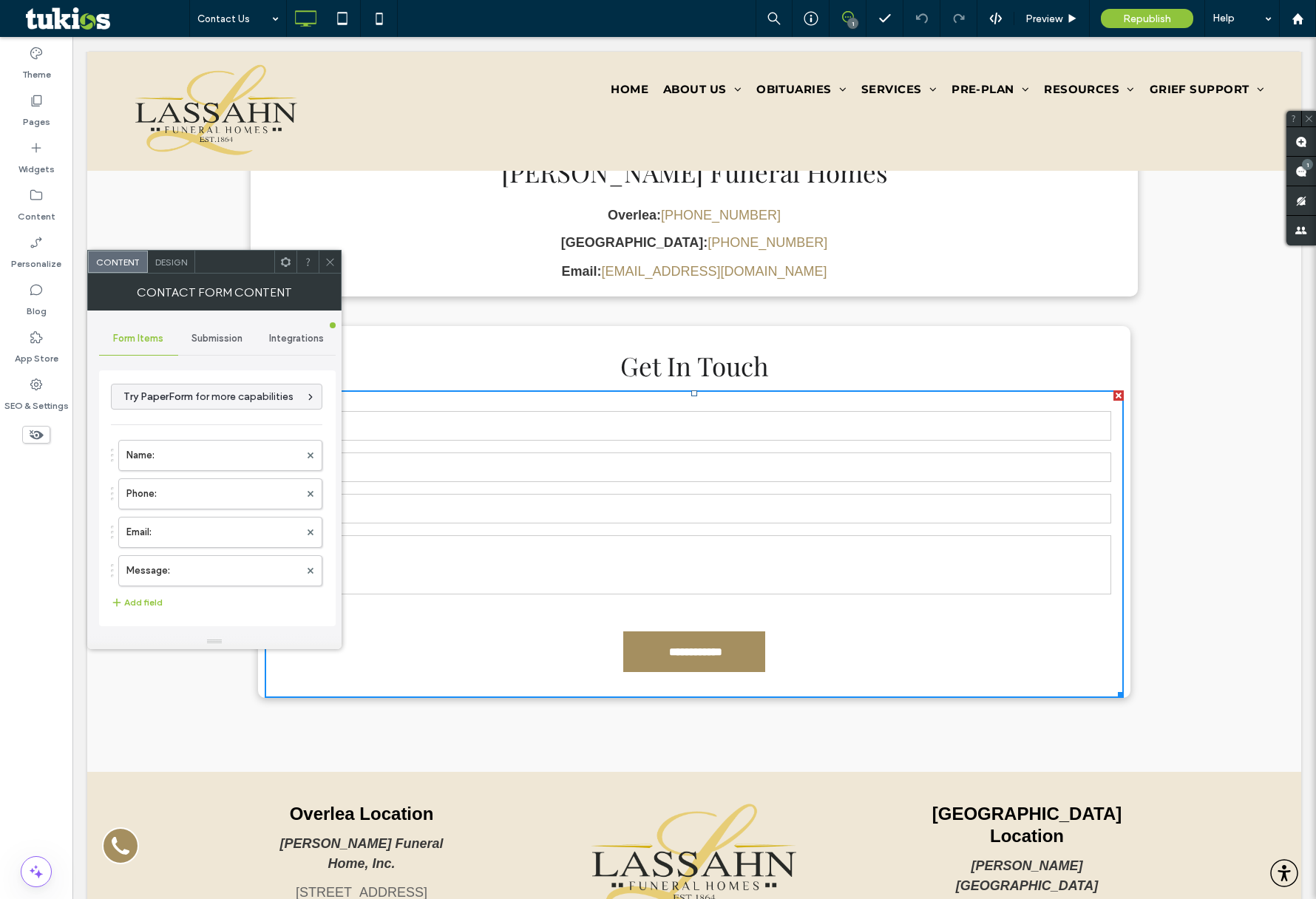
click at [207, 334] on span "Submission" at bounding box center [217, 339] width 51 height 12
click at [147, 345] on div "Form Items" at bounding box center [139, 339] width 80 height 33
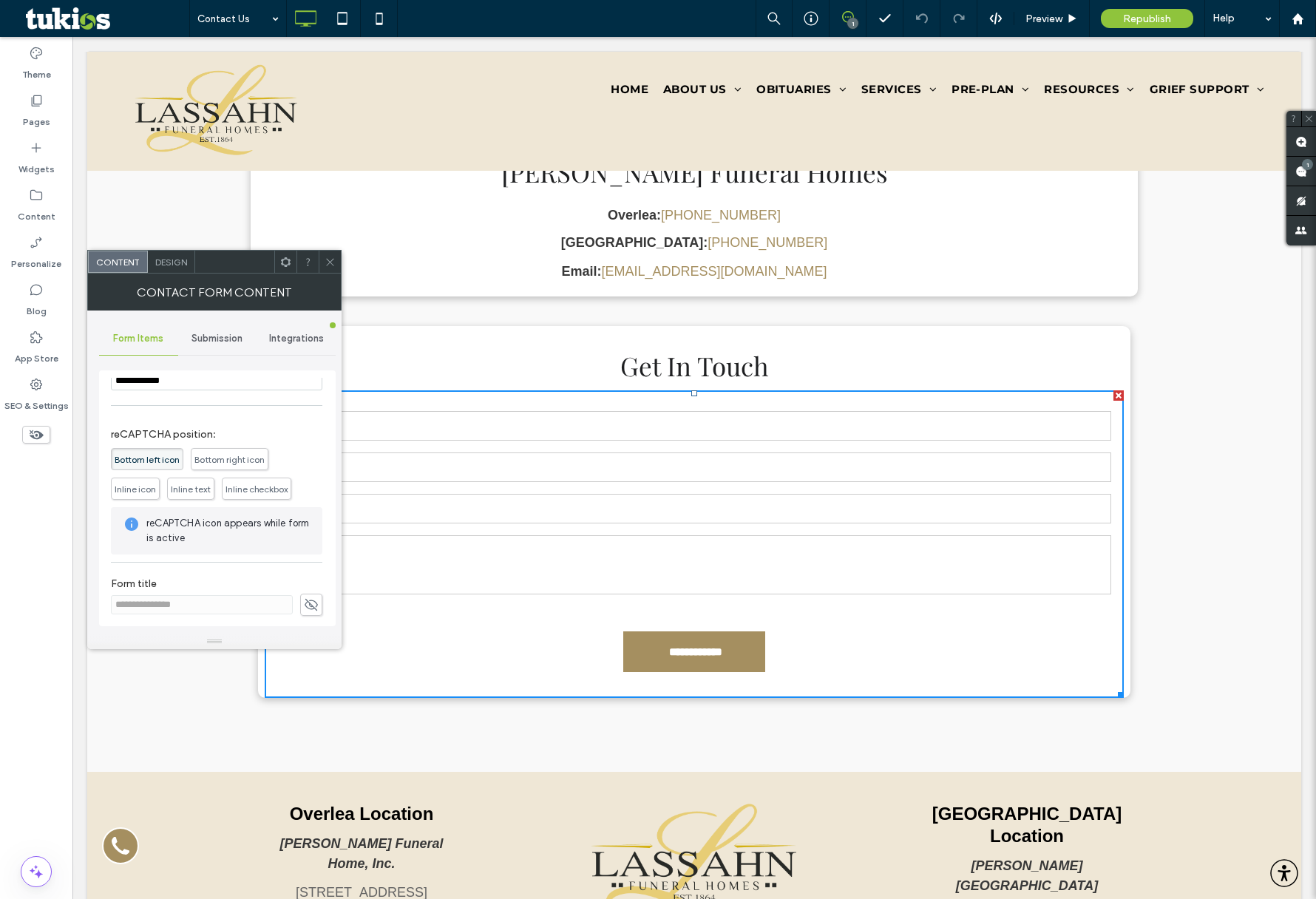
click at [330, 263] on icon at bounding box center [329, 262] width 11 height 11
